Goal: Check status: Check status

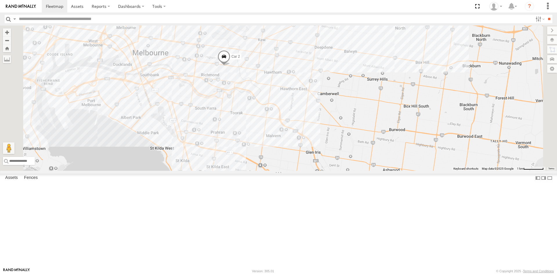
click at [0, 0] on div "Car 1" at bounding box center [0, 0] width 0 height 0
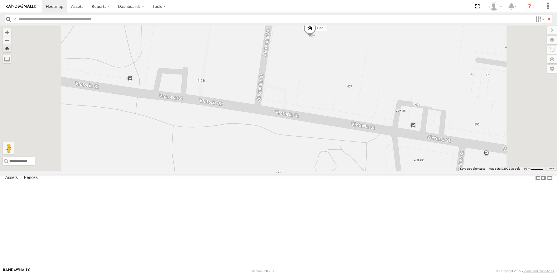
click at [316, 37] on span at bounding box center [309, 29] width 13 height 16
click at [349, 33] on div at bounding box center [309, 28] width 79 height 9
click at [285, 30] on label at bounding box center [280, 28] width 10 height 4
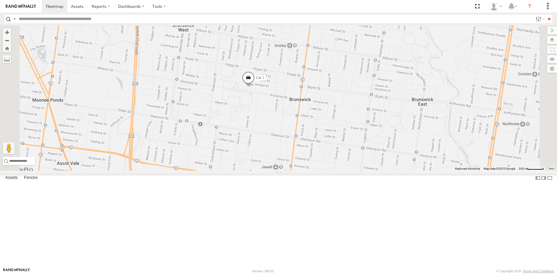
drag, startPoint x: 310, startPoint y: 79, endPoint x: 293, endPoint y: 157, distance: 80.1
click at [293, 157] on div "Car 1 Car 2" at bounding box center [278, 98] width 557 height 145
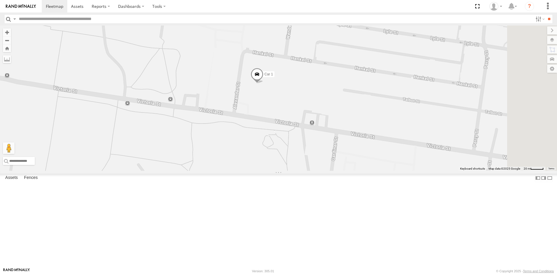
drag, startPoint x: 414, startPoint y: 168, endPoint x: 279, endPoint y: 173, distance: 135.2
click at [279, 171] on div "Car 1 Car 2" at bounding box center [278, 98] width 557 height 145
